Goal: Contribute content: Add original content to the website for others to see

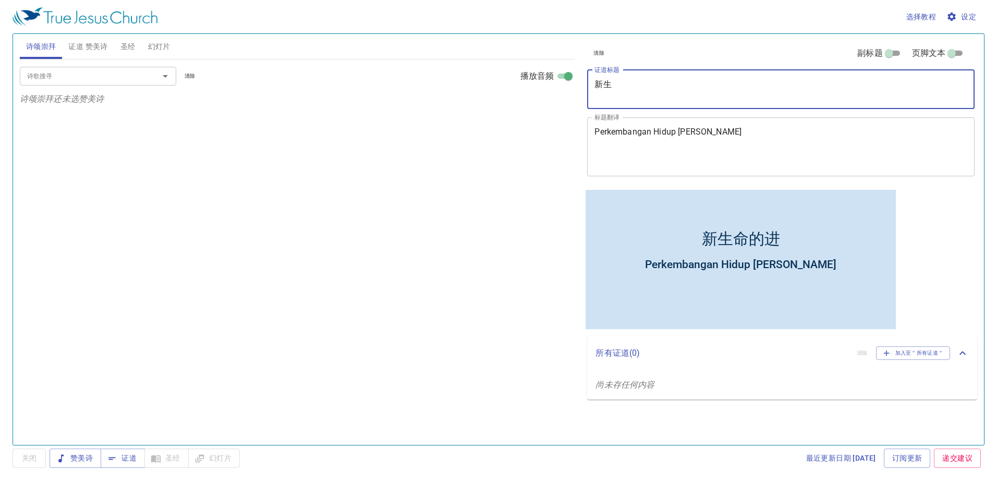
type textarea "新"
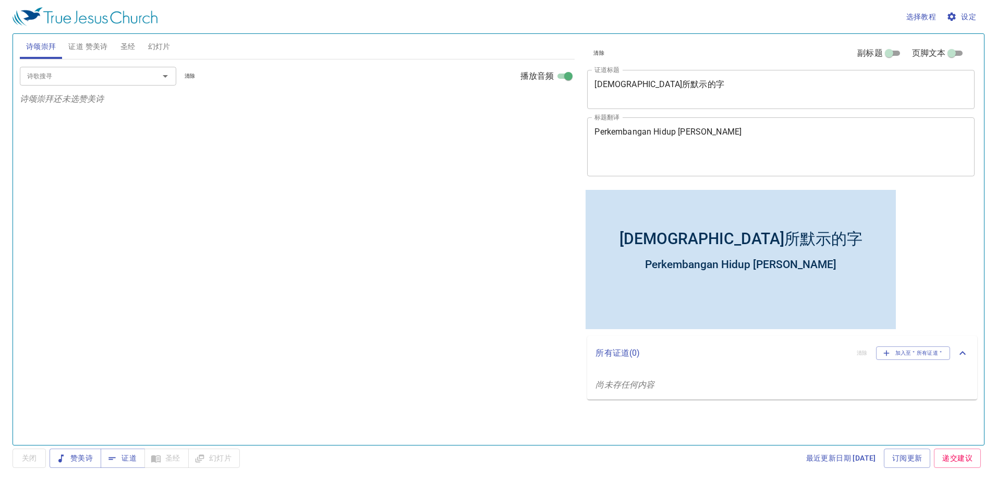
click at [646, 78] on div "神所默示的字 x 证道标题" at bounding box center [780, 89] width 387 height 39
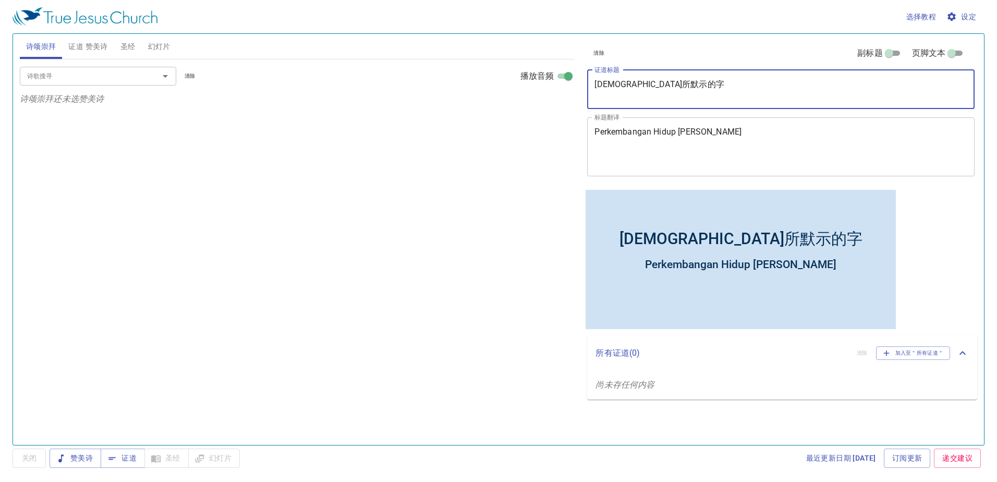
type textarea "[DEMOGRAPHIC_DATA]所默示的字"
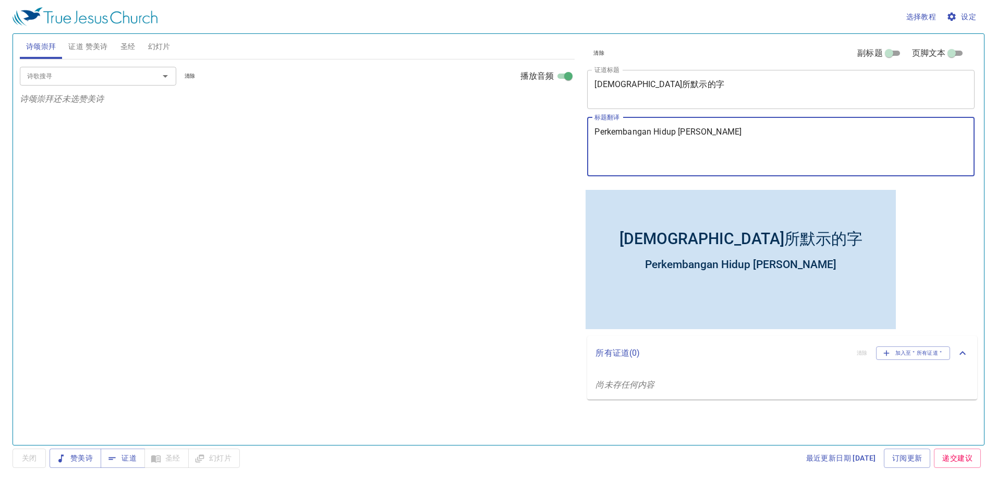
click at [729, 132] on textarea "Perkembangan Hidup Yang Baharu" at bounding box center [781, 147] width 373 height 40
type textarea "P"
type textarea "Tulisan yang Diilhamkan [DEMOGRAPHIC_DATA]"
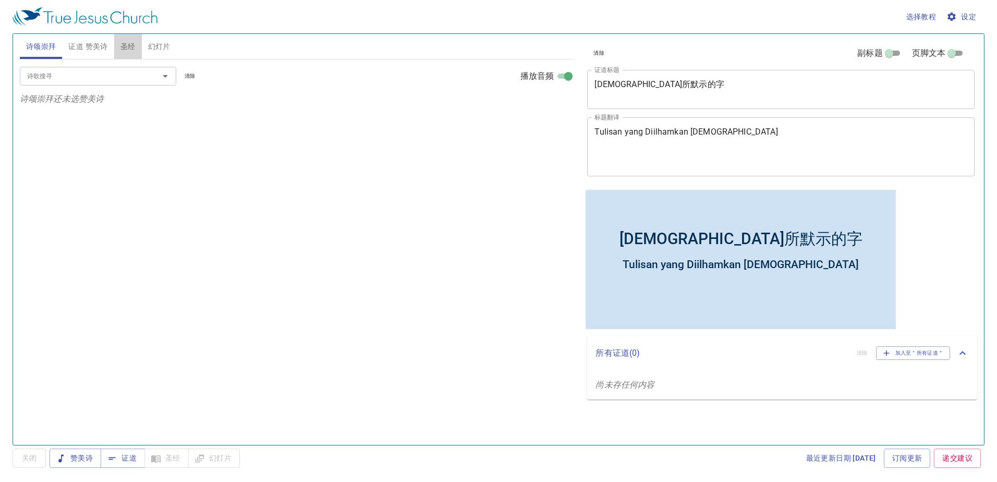
click at [124, 42] on span "圣经" at bounding box center [127, 46] width 15 height 13
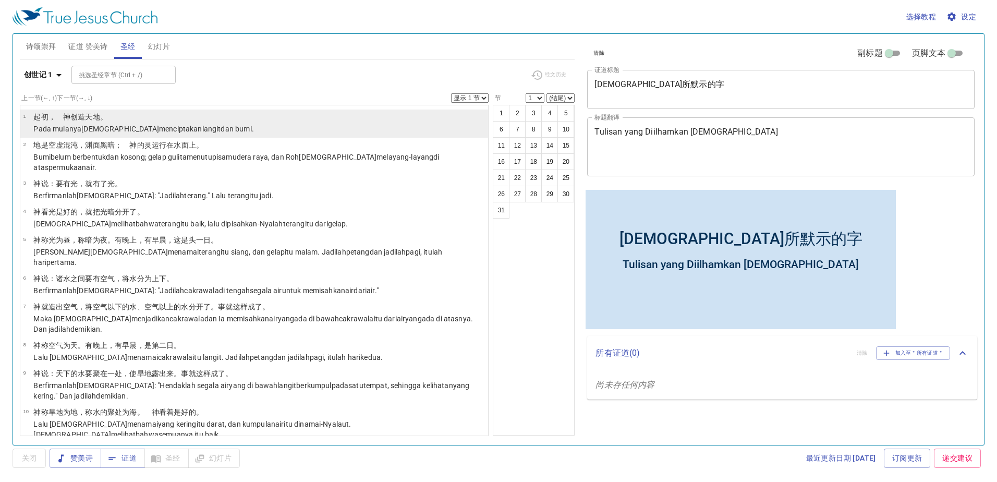
click at [93, 112] on p "﻿起初 ，　神 创造 天 地 。" at bounding box center [143, 117] width 220 height 10
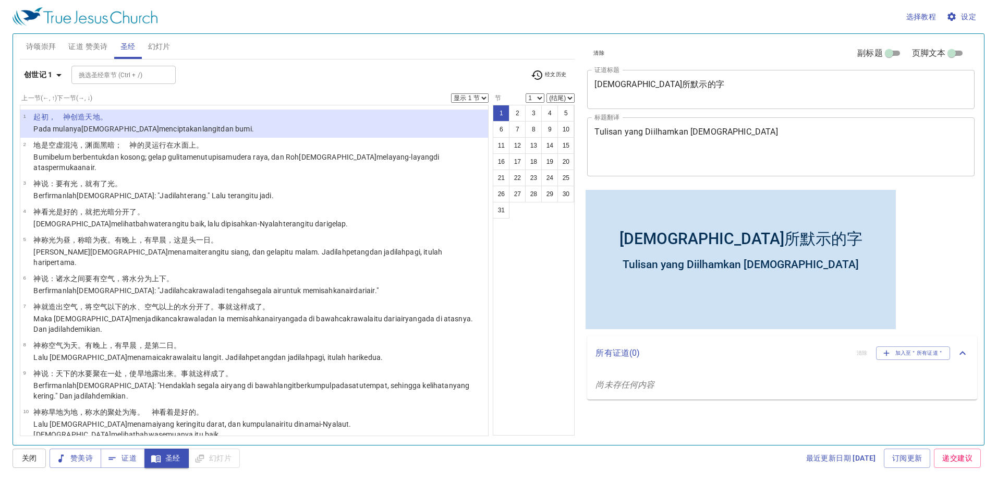
click at [58, 80] on icon "button" at bounding box center [59, 75] width 13 height 13
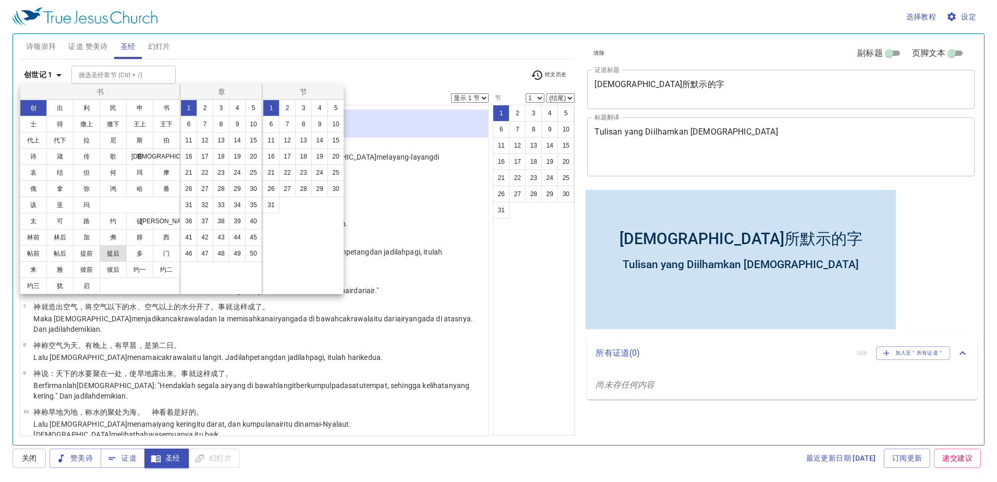
click at [103, 251] on button "提后" at bounding box center [113, 253] width 27 height 17
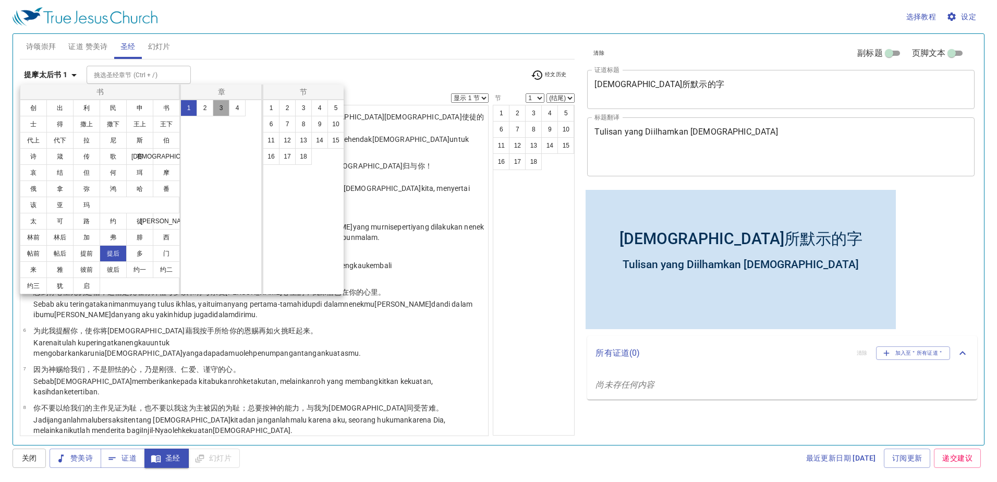
click at [219, 108] on button "3" at bounding box center [221, 108] width 17 height 17
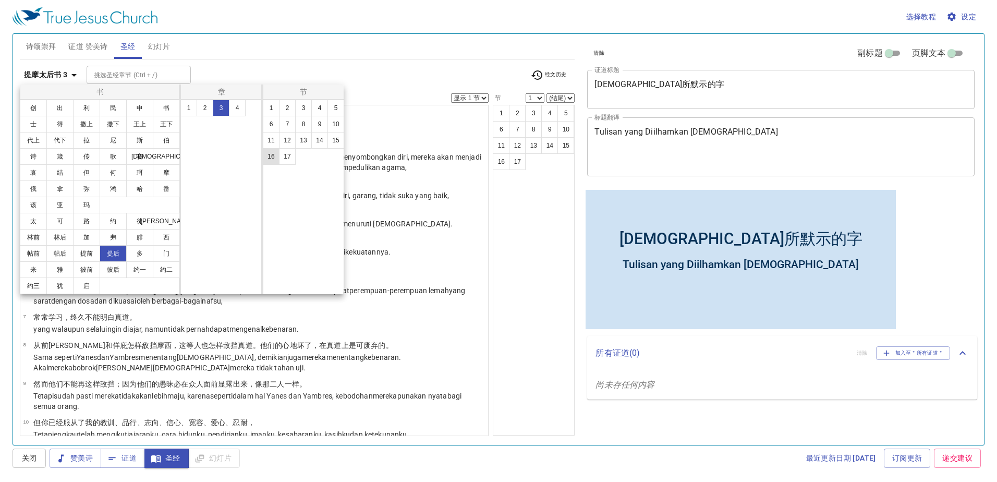
click at [271, 157] on button "16" at bounding box center [271, 156] width 17 height 17
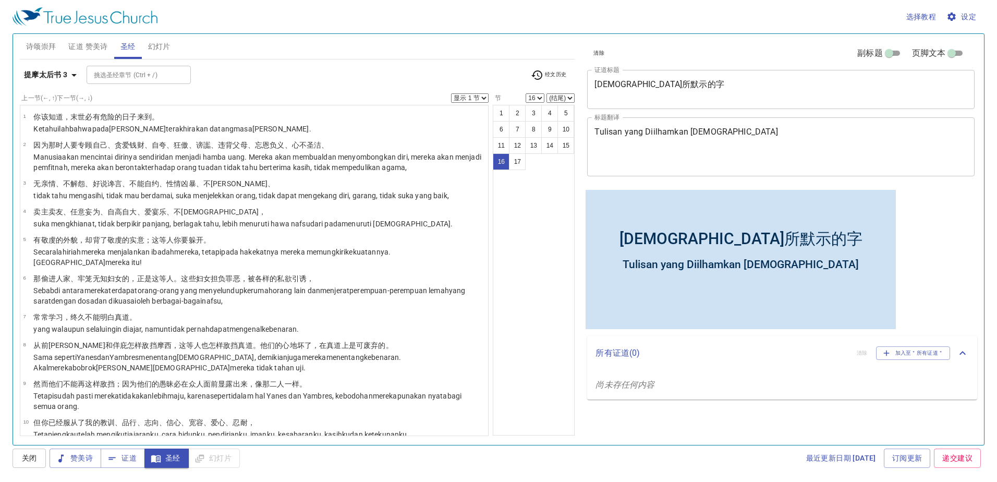
scroll to position [240, 0]
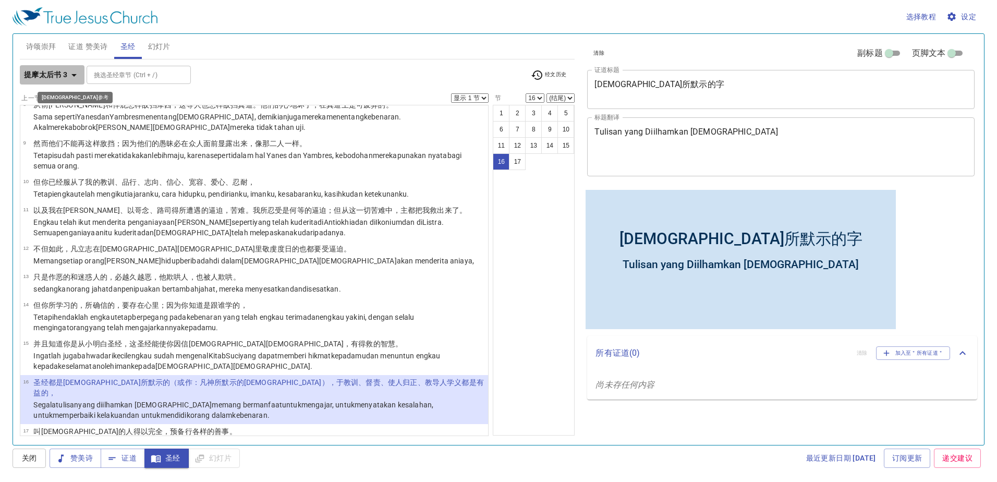
click at [53, 70] on b "提摩太后书 3" at bounding box center [46, 74] width 44 height 13
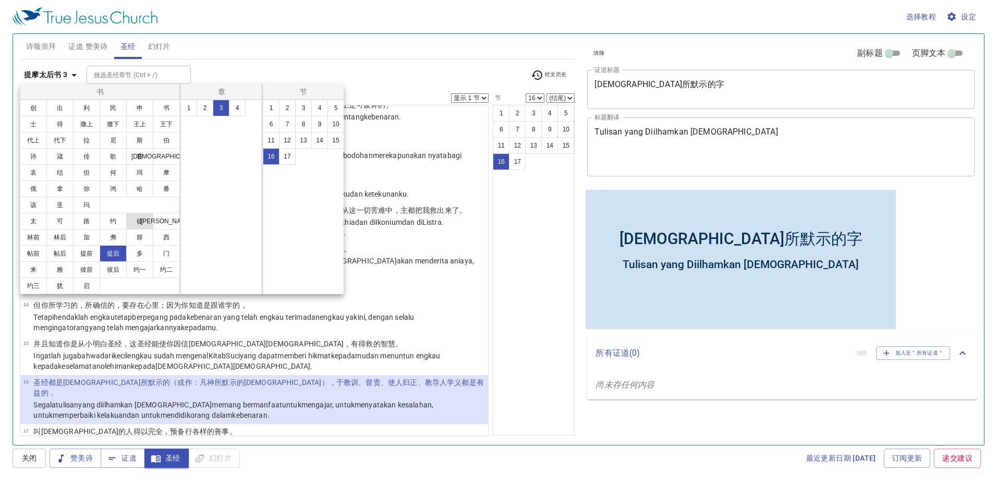
click at [136, 225] on button "徒" at bounding box center [139, 221] width 27 height 17
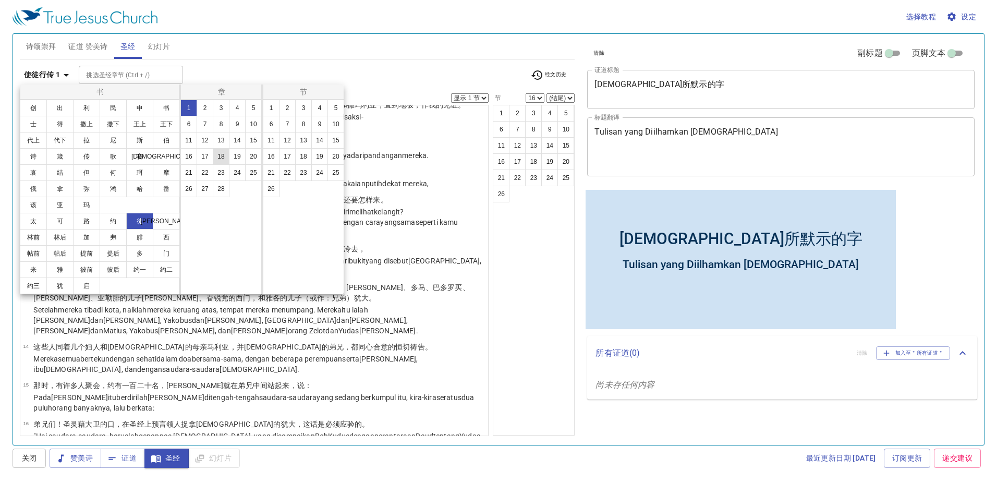
scroll to position [0, 0]
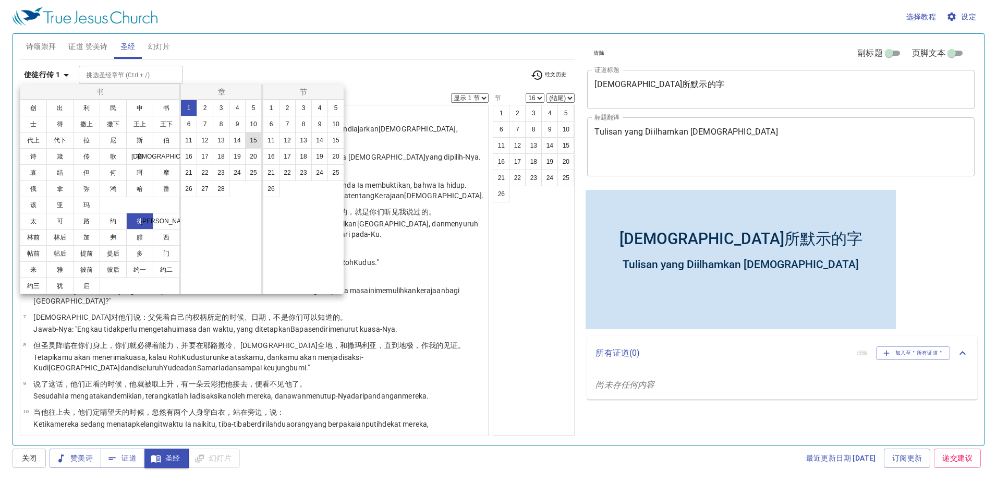
drag, startPoint x: 248, startPoint y: 140, endPoint x: 256, endPoint y: 145, distance: 9.6
click at [248, 140] on button "15" at bounding box center [253, 140] width 17 height 17
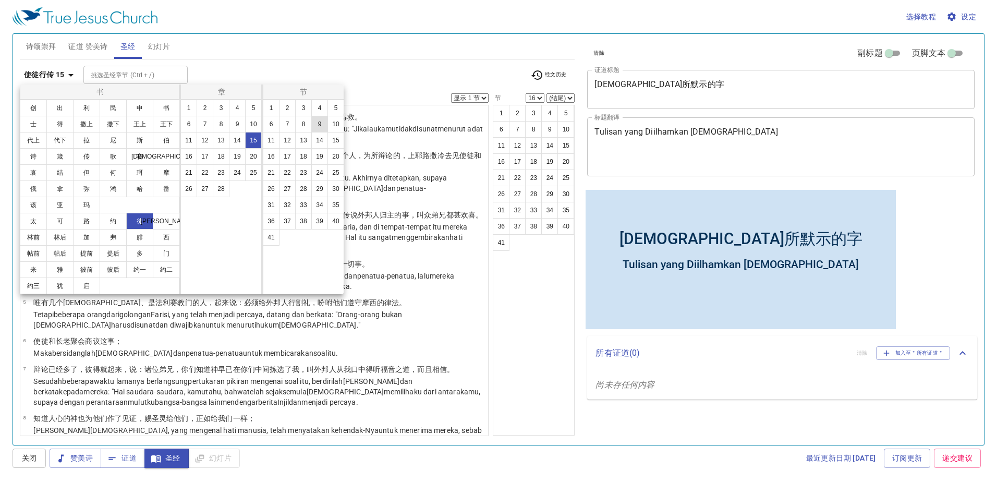
click at [320, 127] on button "9" at bounding box center [319, 124] width 17 height 17
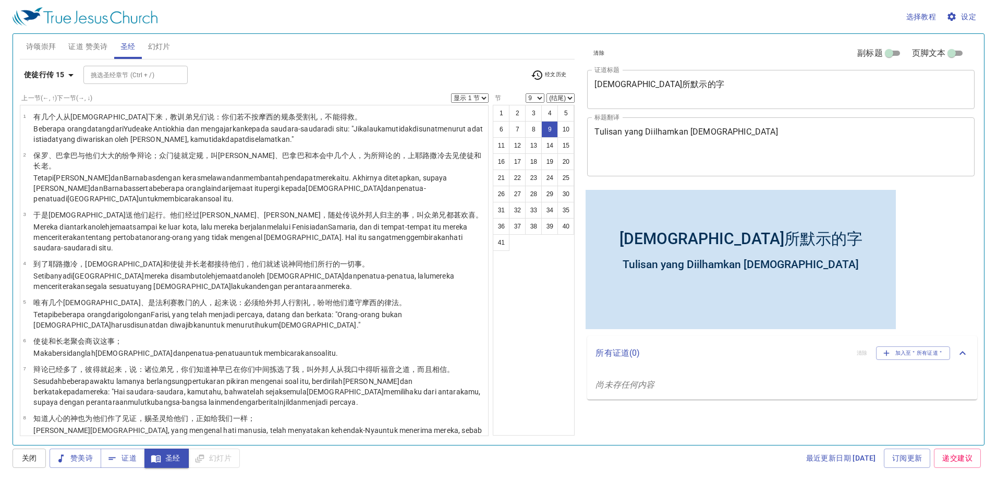
scroll to position [183, 0]
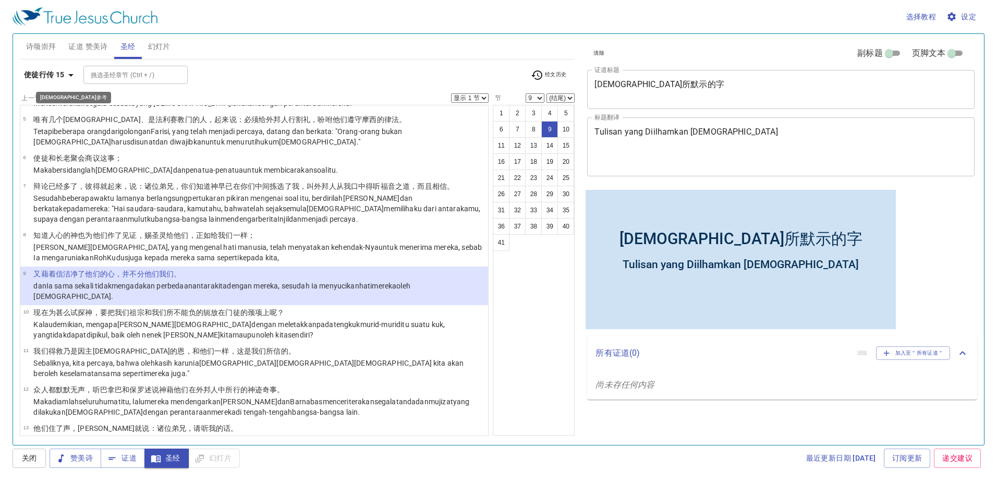
click at [63, 70] on b "使徒行传 15" at bounding box center [44, 74] width 41 height 13
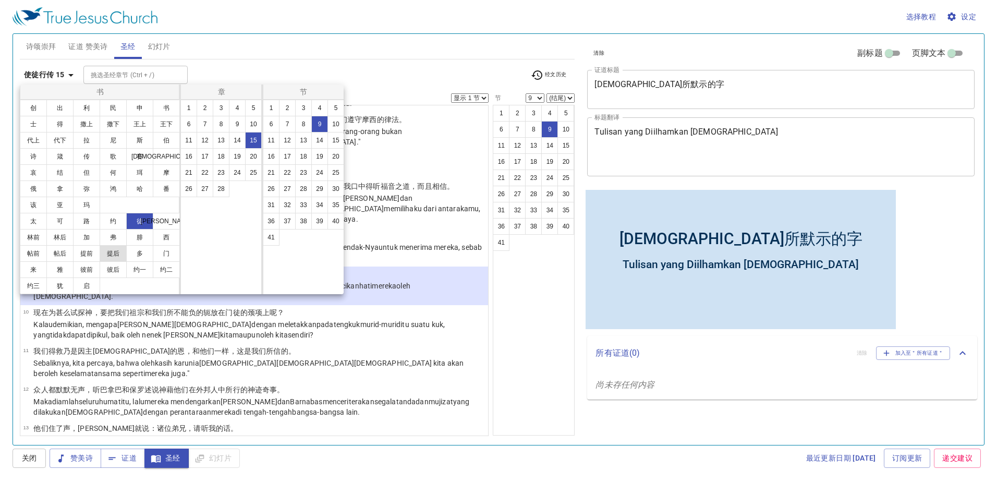
click at [106, 250] on button "提后" at bounding box center [113, 253] width 27 height 17
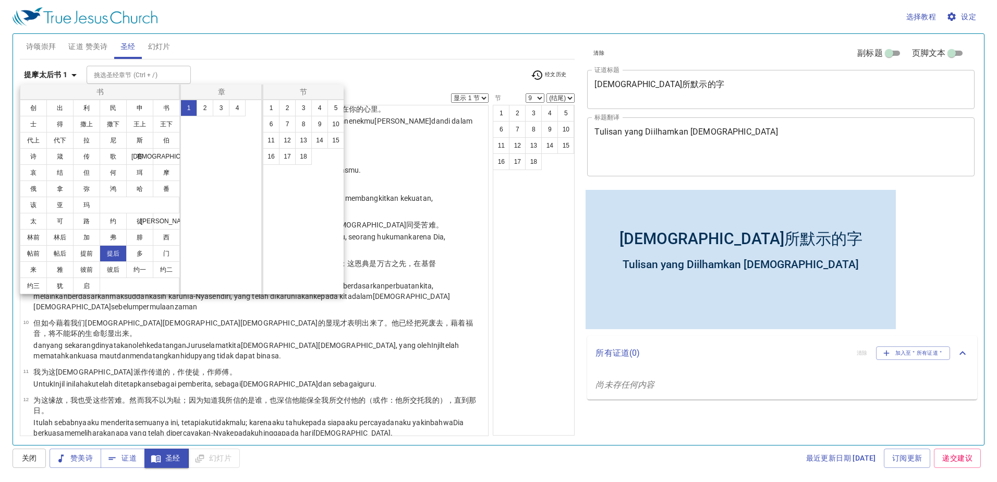
scroll to position [0, 0]
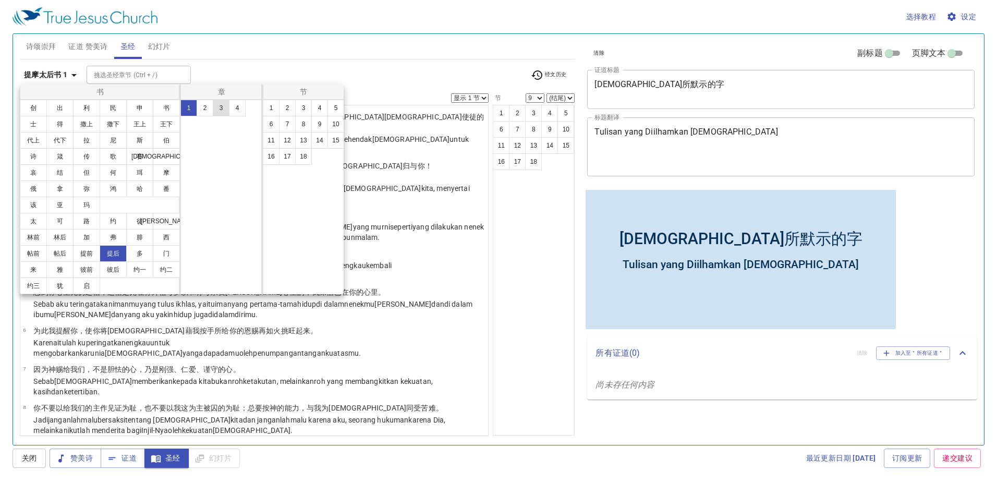
click at [220, 104] on button "3" at bounding box center [221, 108] width 17 height 17
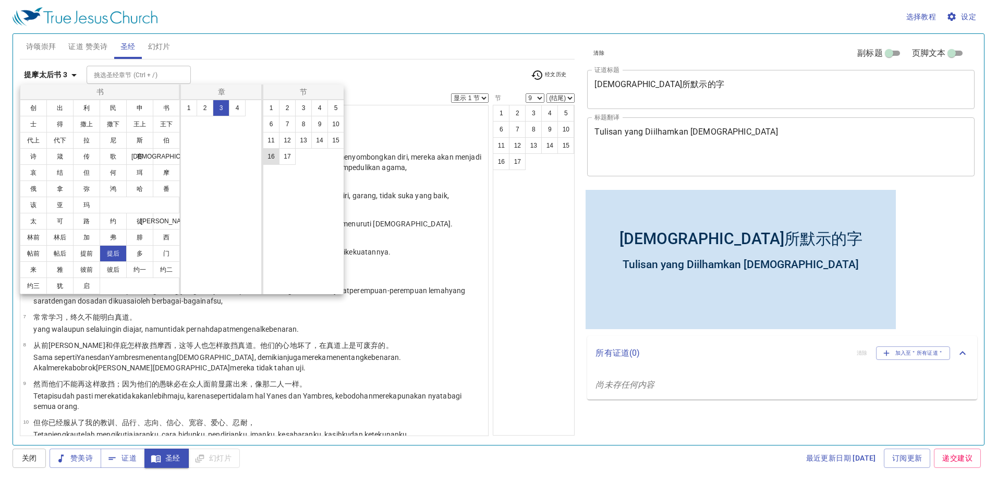
click at [266, 156] on button "16" at bounding box center [271, 156] width 17 height 17
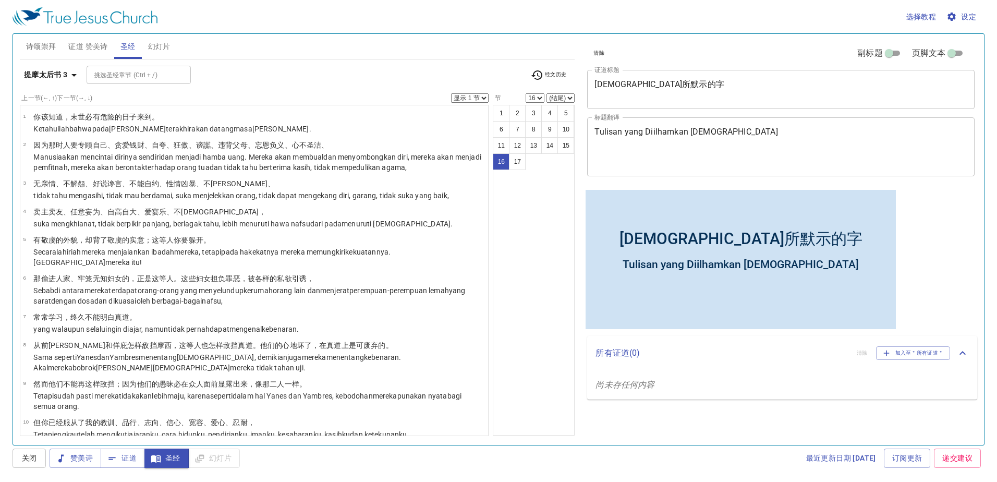
scroll to position [240, 0]
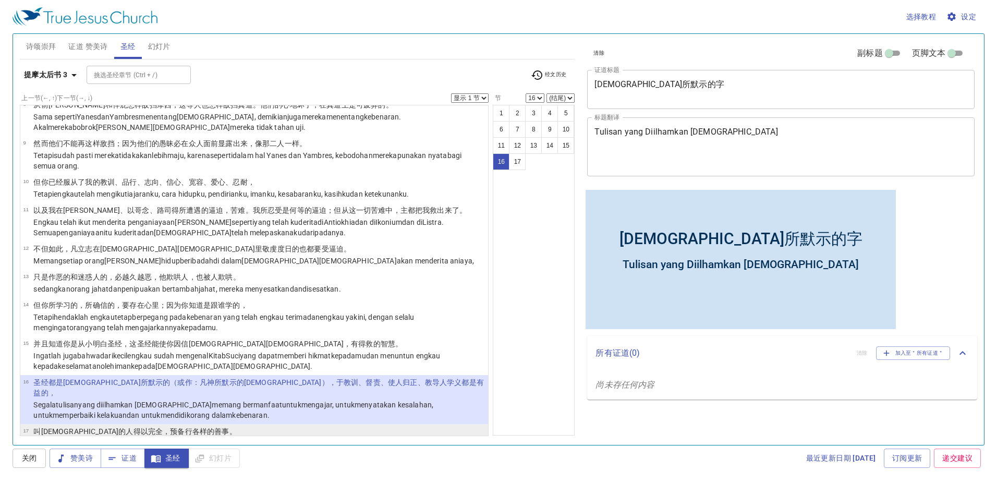
click at [214, 427] on wg3956 "善 事 。" at bounding box center [225, 431] width 22 height 8
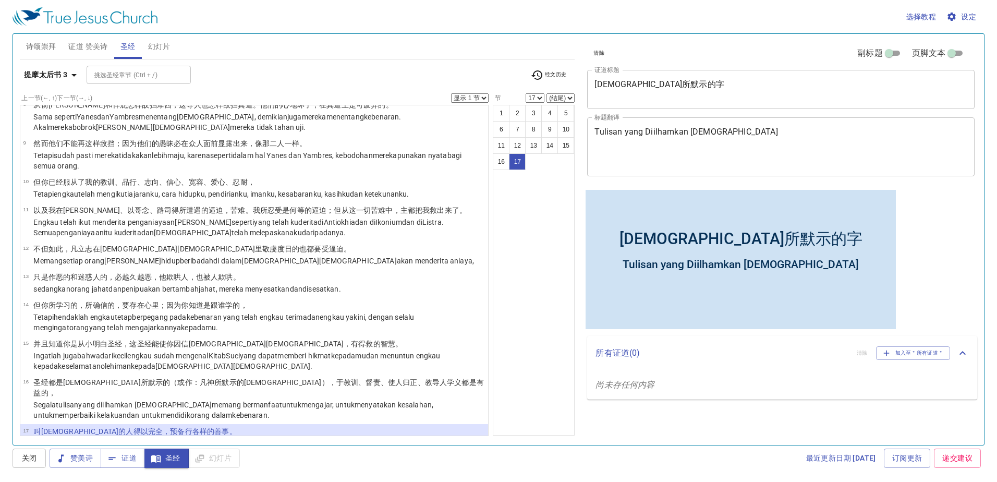
click at [52, 71] on b "提摩太后书 3" at bounding box center [46, 74] width 44 height 13
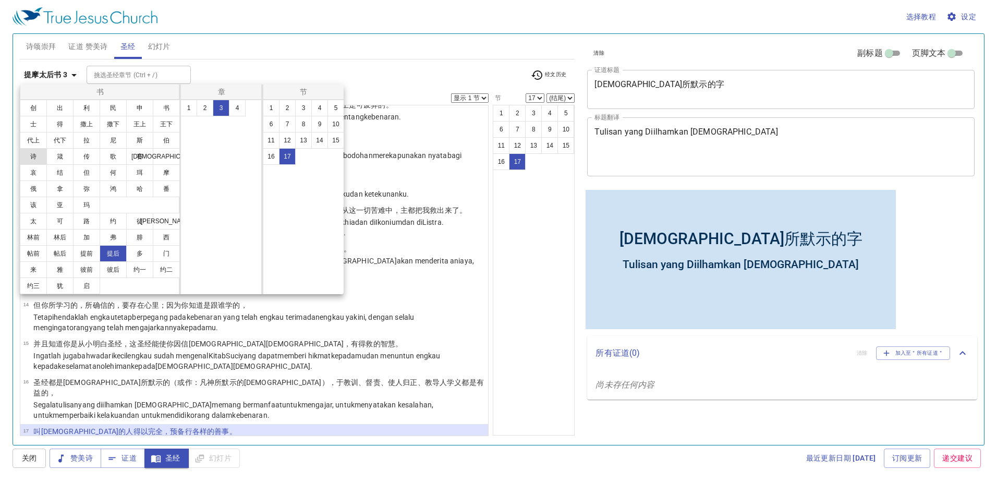
click at [38, 161] on button "诗" at bounding box center [33, 156] width 27 height 17
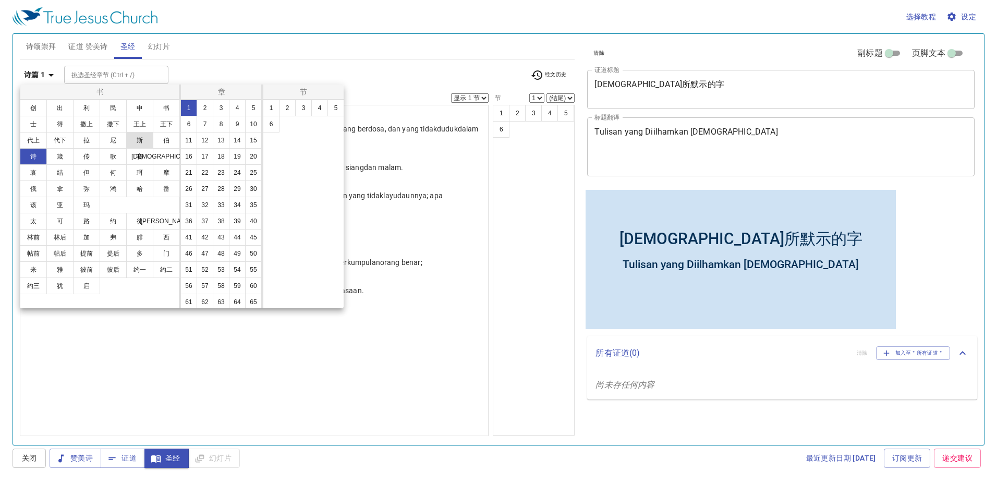
scroll to position [0, 0]
click at [229, 165] on button "19" at bounding box center [237, 156] width 17 height 17
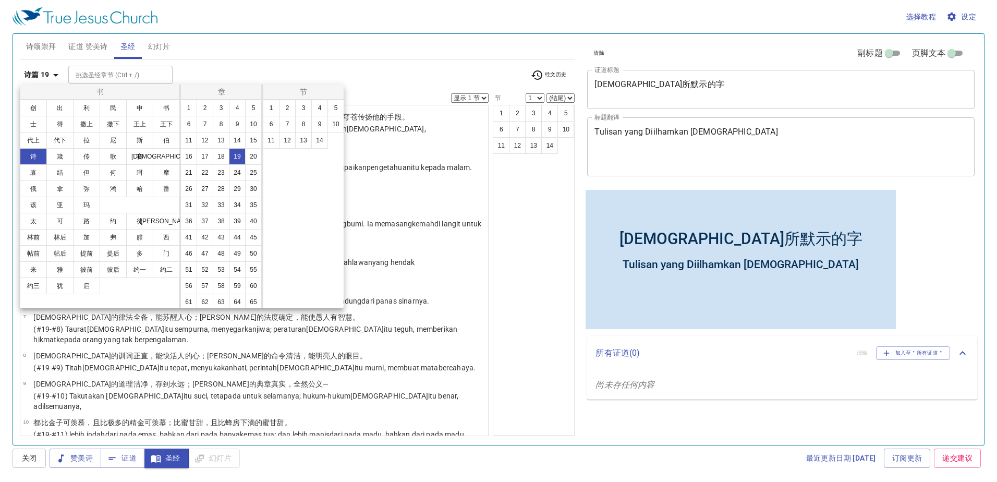
drag, startPoint x: 338, startPoint y: 123, endPoint x: 336, endPoint y: 135, distance: 12.2
click at [338, 123] on button "10" at bounding box center [335, 124] width 17 height 17
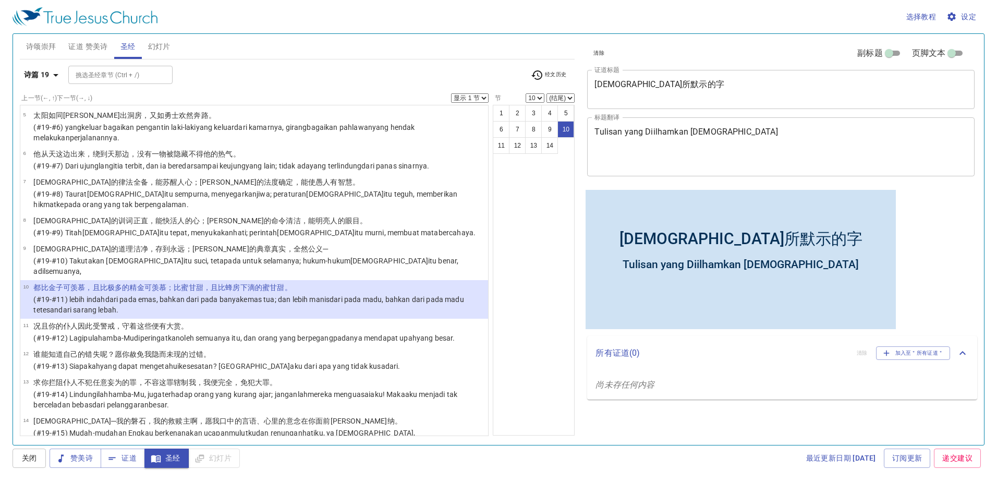
click at [50, 72] on icon "button" at bounding box center [56, 75] width 13 height 13
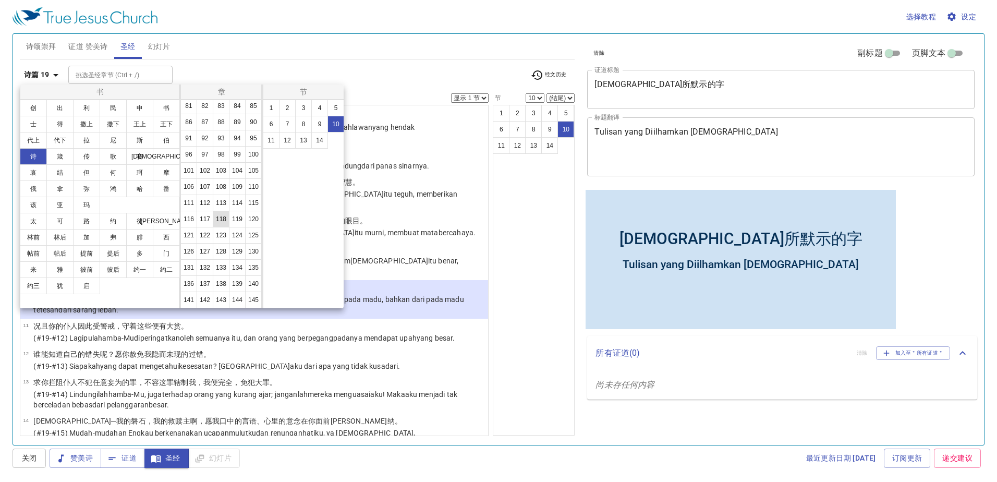
scroll to position [348, 0]
click at [229, 211] on button "119" at bounding box center [237, 203] width 17 height 17
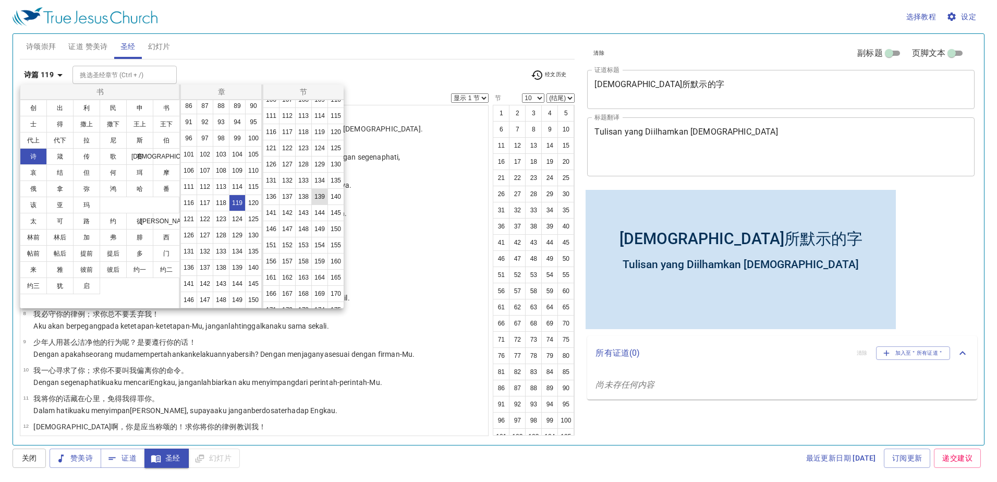
scroll to position [261, 0]
click at [295, 163] on button "98" at bounding box center [303, 154] width 17 height 17
select select "98"
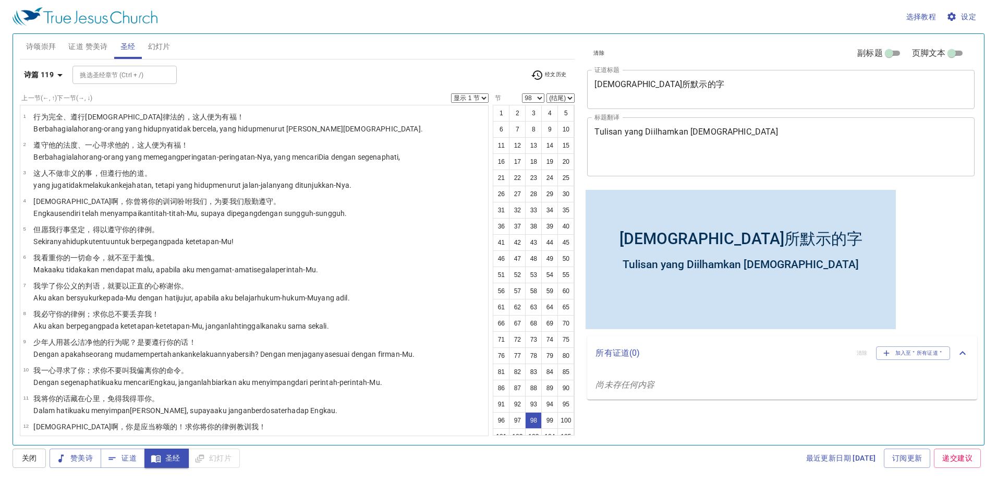
scroll to position [2595, 0]
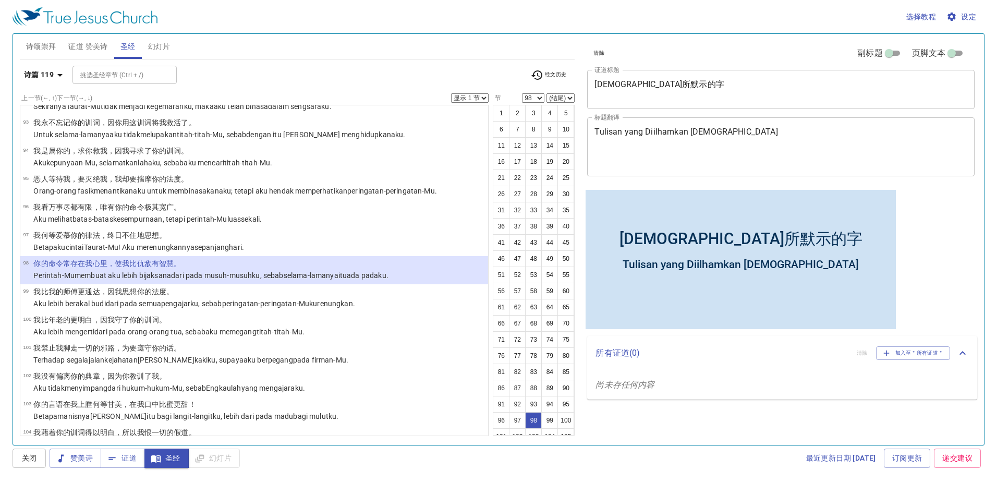
click at [564, 98] on select "(结尾) 99 100 101 102 103 104 105 106 107 108 109 110 111 112 113 114 115 116 117…" at bounding box center [561, 97] width 28 height 9
select select "100"
click at [547, 93] on select "(结尾) 99 100 101 102 103 104 105 106 107 108 109 110 111 112 113 114 115 116 117…" at bounding box center [561, 97] width 28 height 9
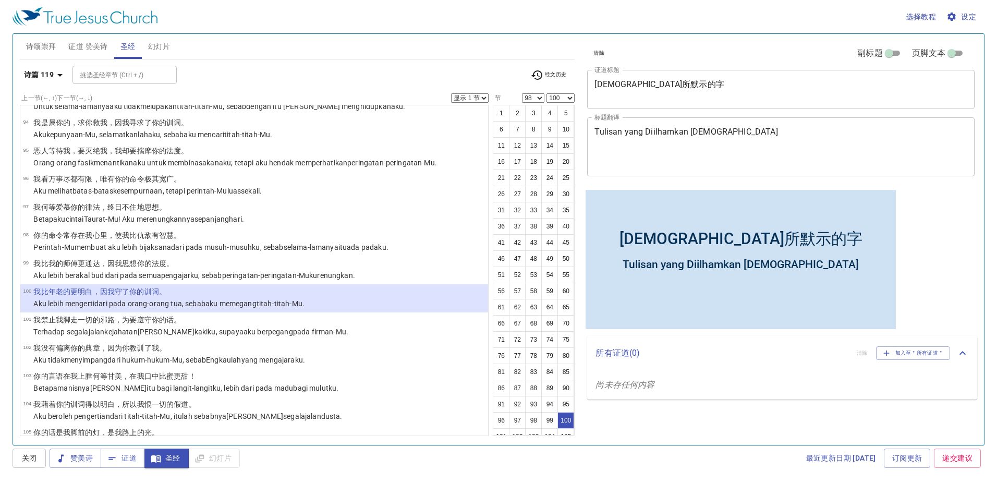
scroll to position [2652, 0]
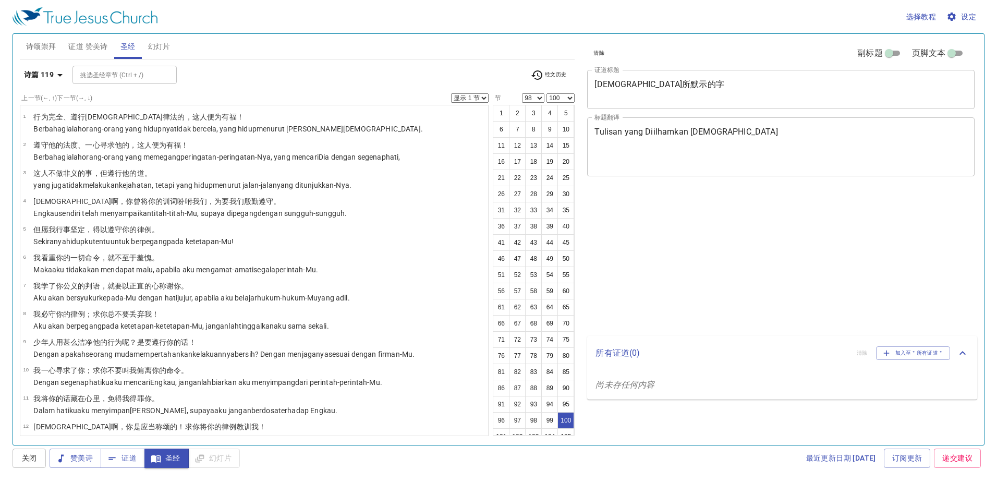
select select "98"
select select "100"
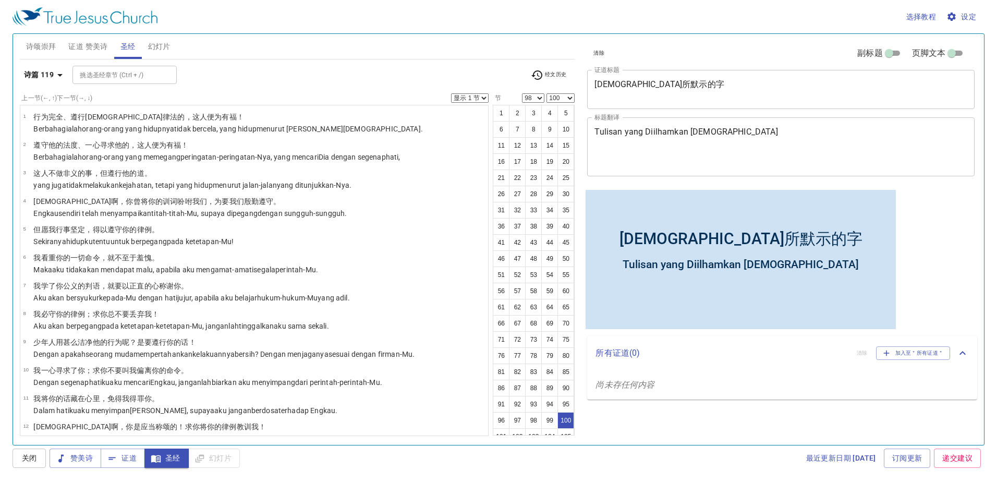
scroll to position [2652, 0]
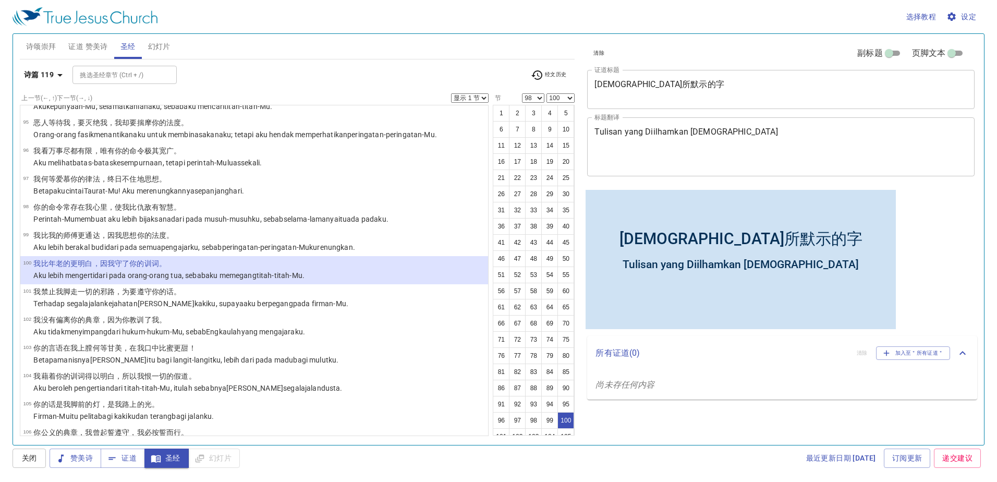
click at [57, 73] on icon "button" at bounding box center [60, 75] width 13 height 13
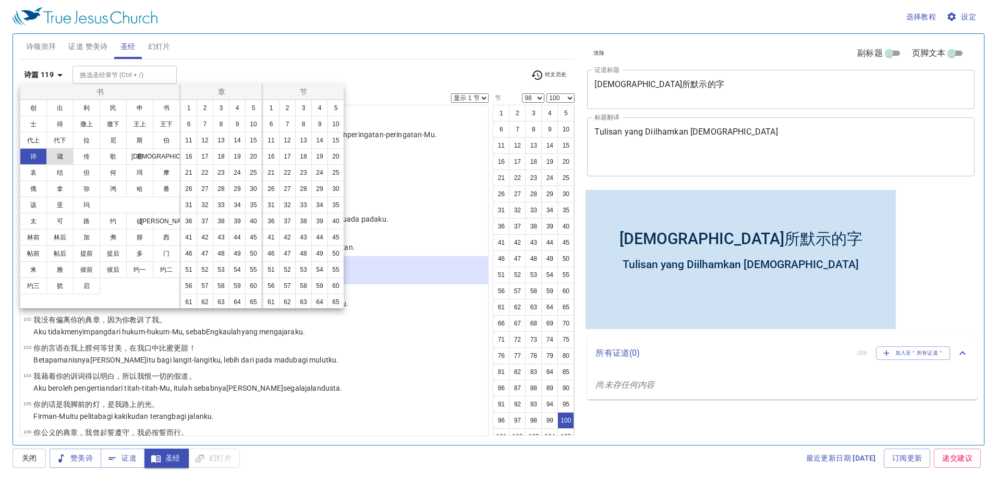
click at [60, 158] on button "箴" at bounding box center [59, 156] width 27 height 17
select select "1"
select select
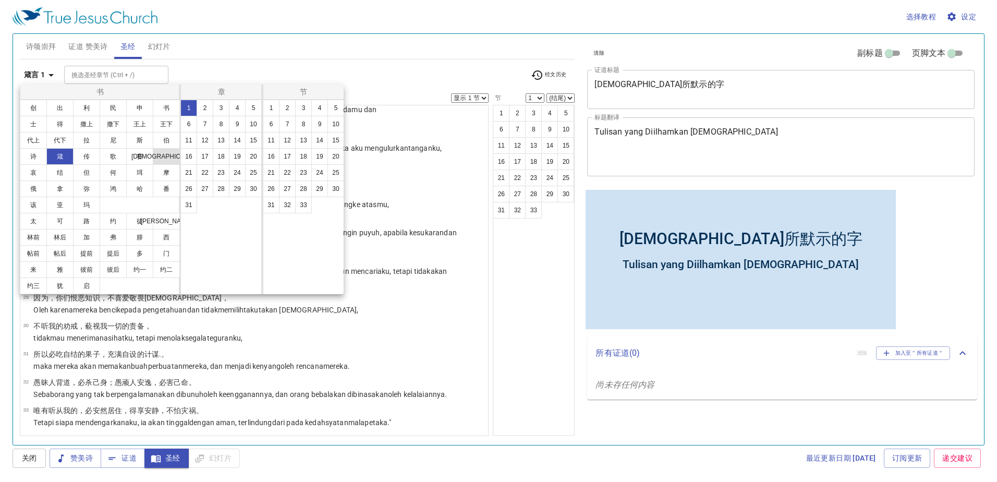
scroll to position [0, 0]
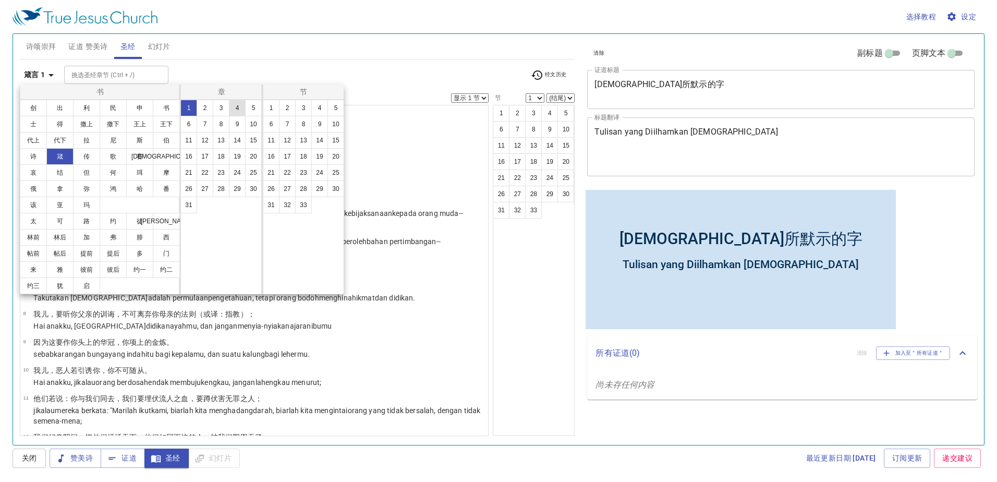
click at [236, 110] on button "4" at bounding box center [237, 108] width 17 height 17
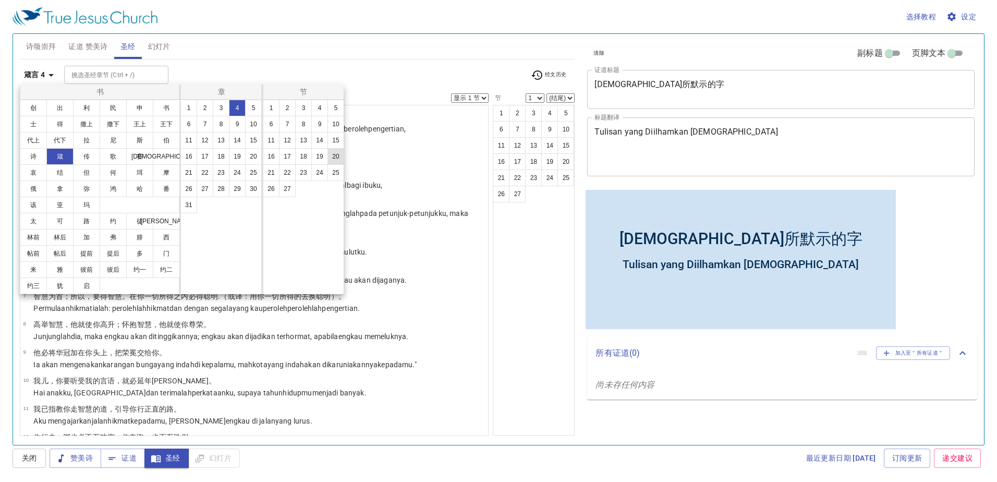
click at [338, 155] on button "20" at bounding box center [335, 156] width 17 height 17
select select "20"
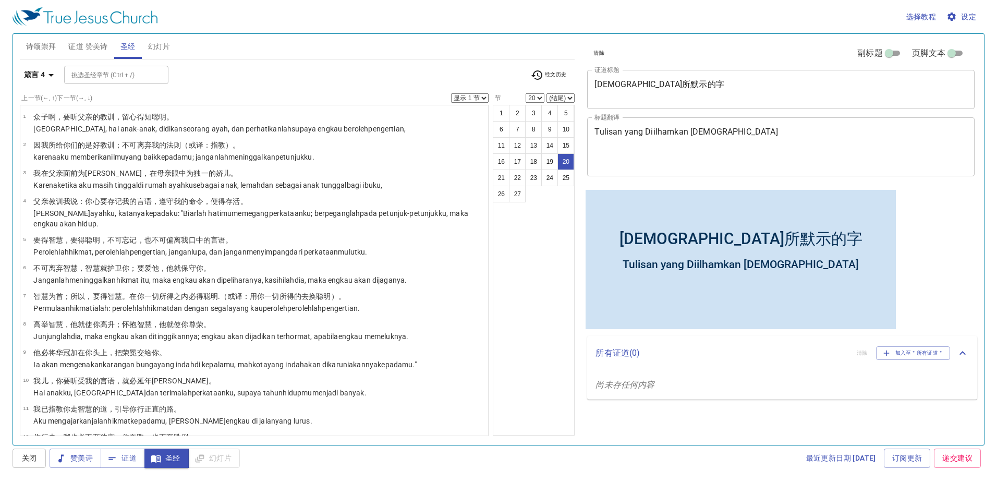
scroll to position [399, 0]
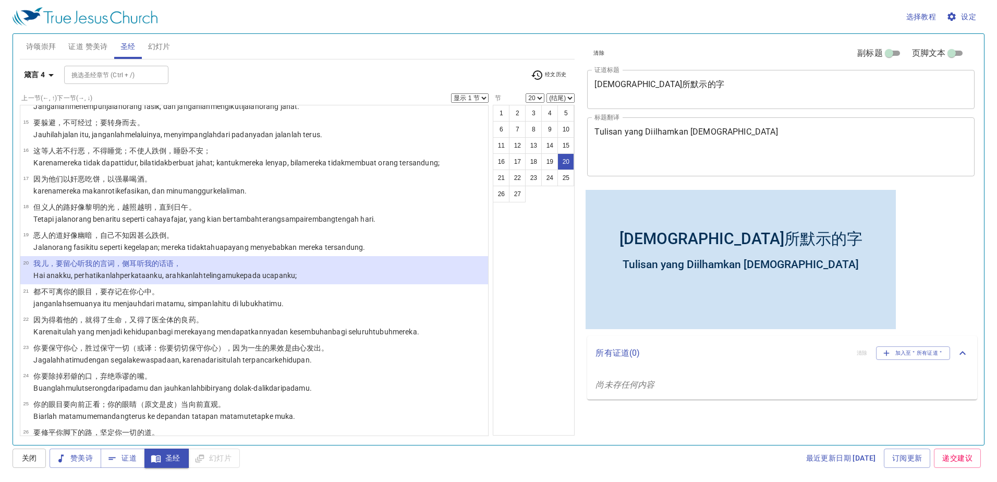
click at [553, 100] on select "(结尾) 21 22 23 24 25 26 27" at bounding box center [561, 97] width 28 height 9
select select "22"
click at [547, 93] on select "(结尾) 21 22 23 24 25 26 27" at bounding box center [561, 97] width 28 height 9
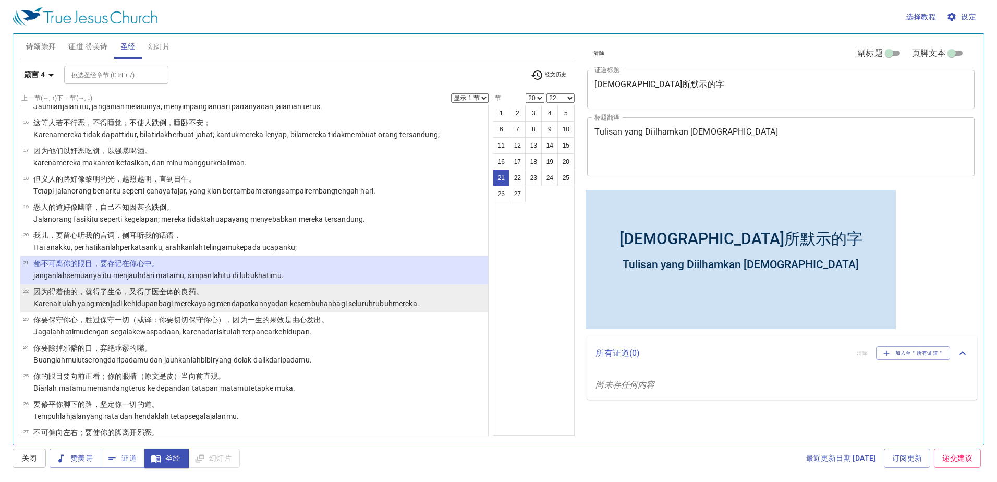
click at [312, 299] on wh4672 "dan kesembuhan bagi seluruh tubuh mereka." at bounding box center [347, 303] width 144 height 8
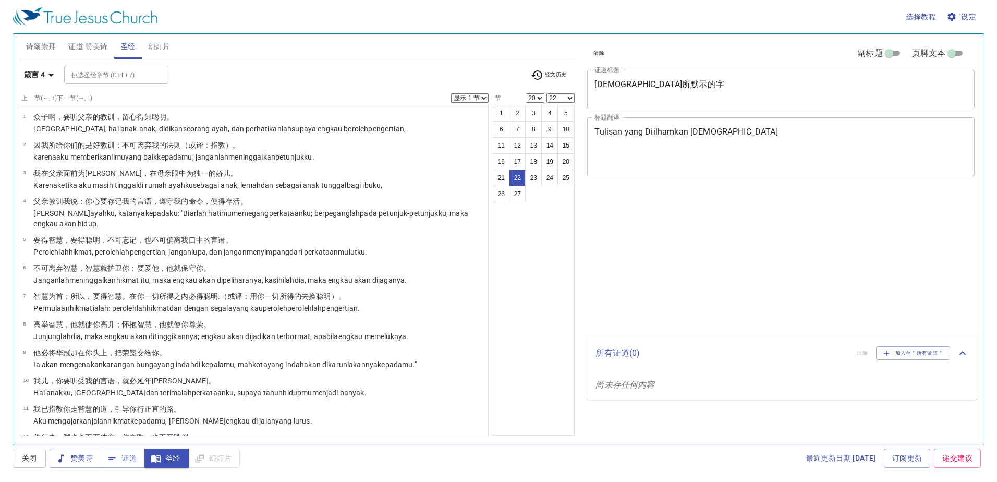
select select "20"
select select "22"
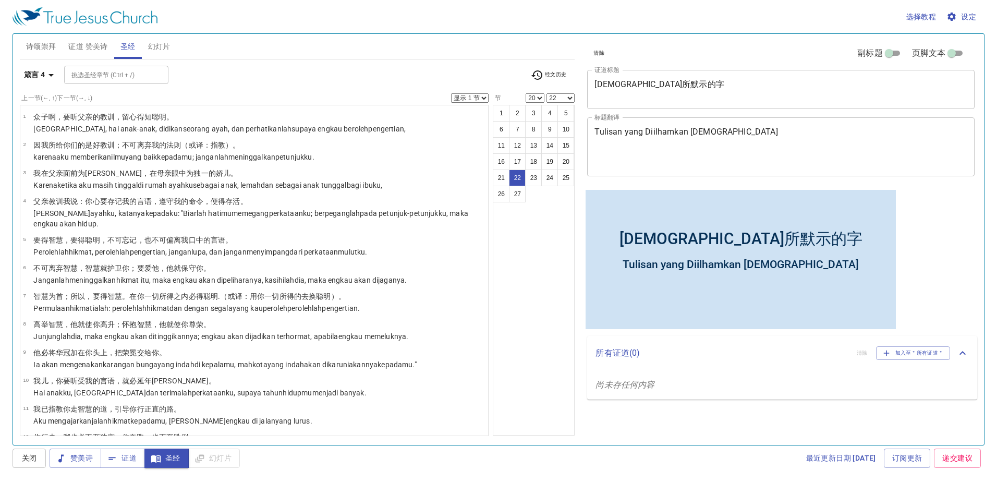
scroll to position [427, 0]
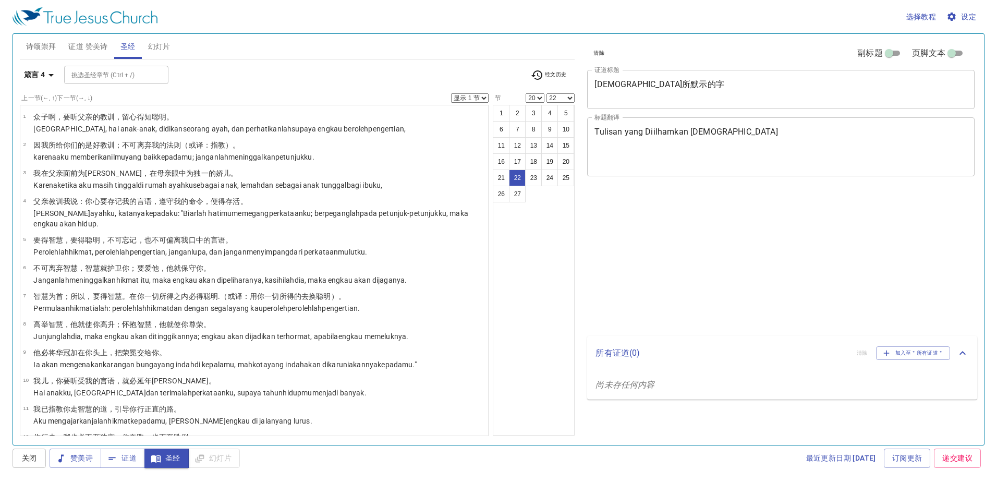
select select "20"
select select "22"
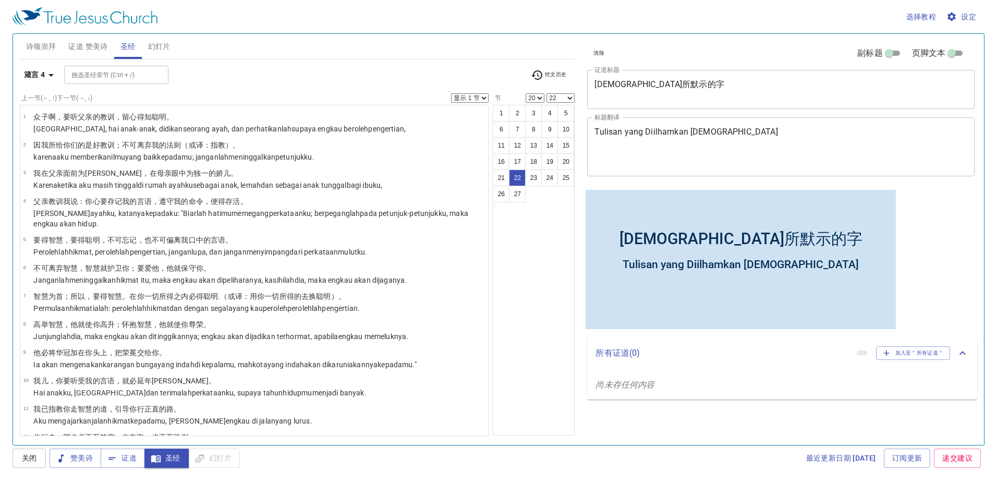
scroll to position [427, 0]
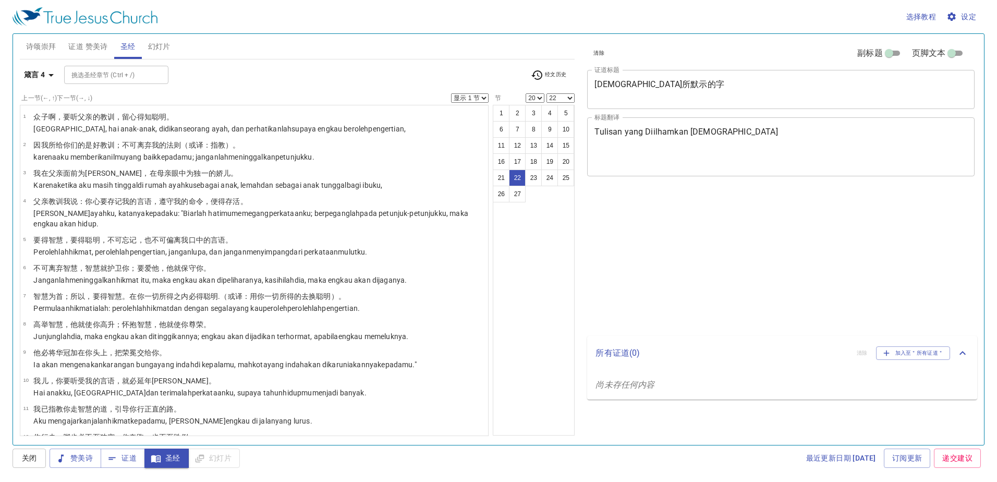
select select "20"
select select "22"
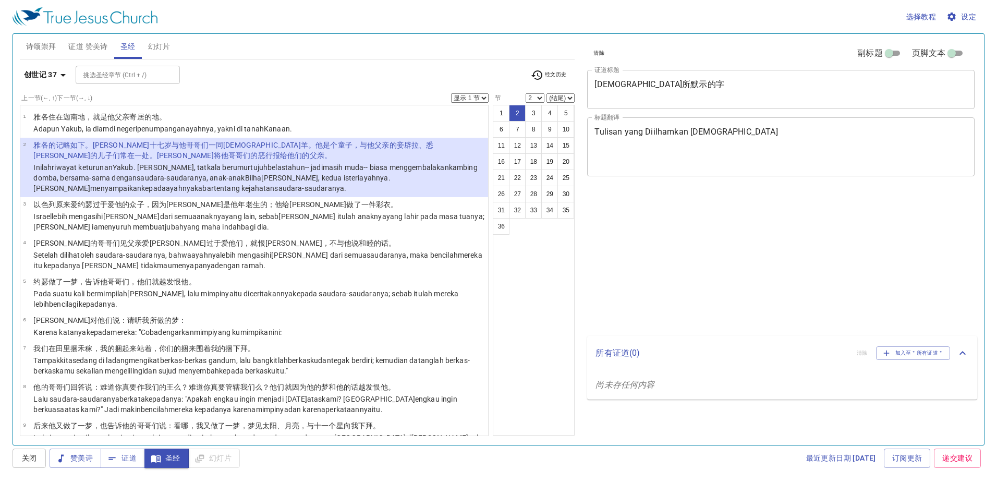
select select "2"
